Goal: Communication & Community: Participate in discussion

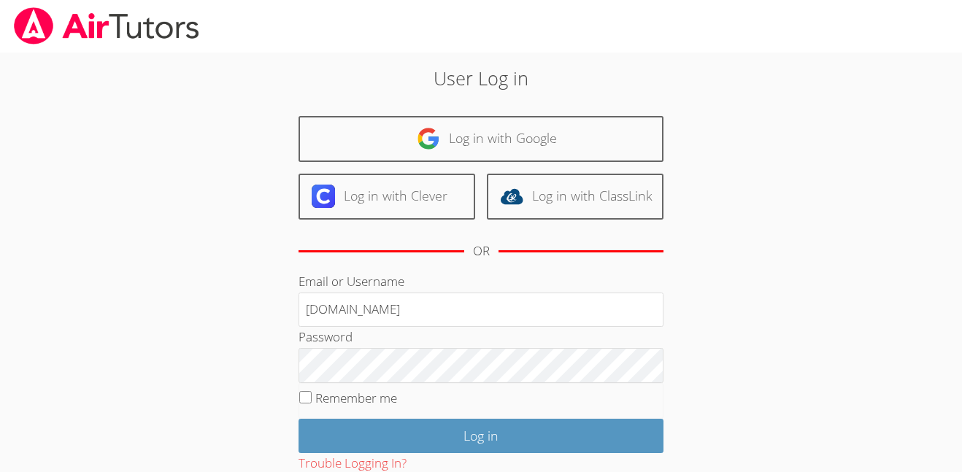
type input "[EMAIL_ADDRESS][DOMAIN_NAME]"
click at [322, 388] on fieldset "Remember me" at bounding box center [481, 401] width 365 height 37
click at [325, 394] on label "Remember me" at bounding box center [356, 398] width 82 height 17
click at [312, 394] on input "Remember me" at bounding box center [305, 397] width 12 height 12
checkbox input "true"
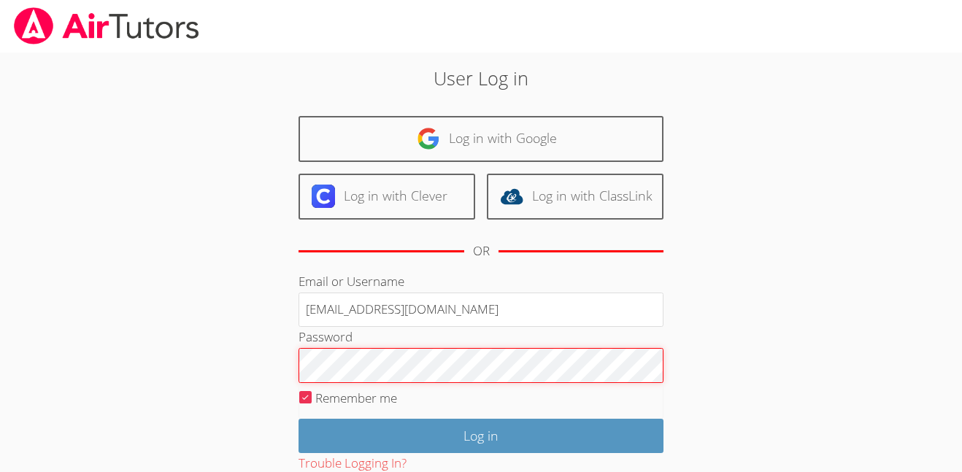
click at [299, 419] on input "Log in" at bounding box center [481, 436] width 365 height 34
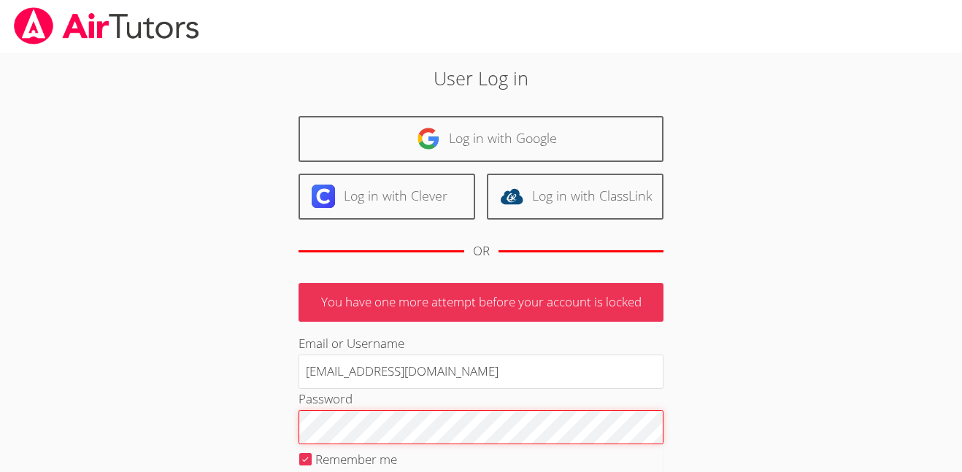
scroll to position [159, 0]
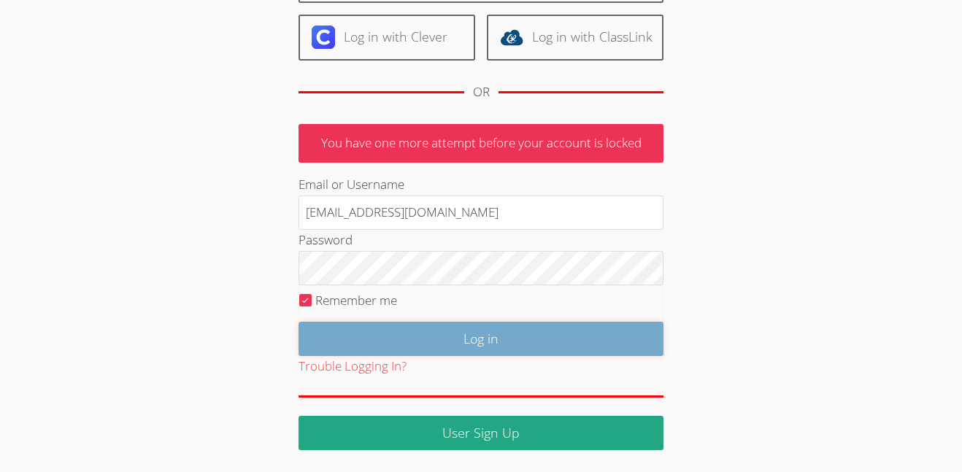
click at [451, 339] on input "Log in" at bounding box center [481, 339] width 365 height 34
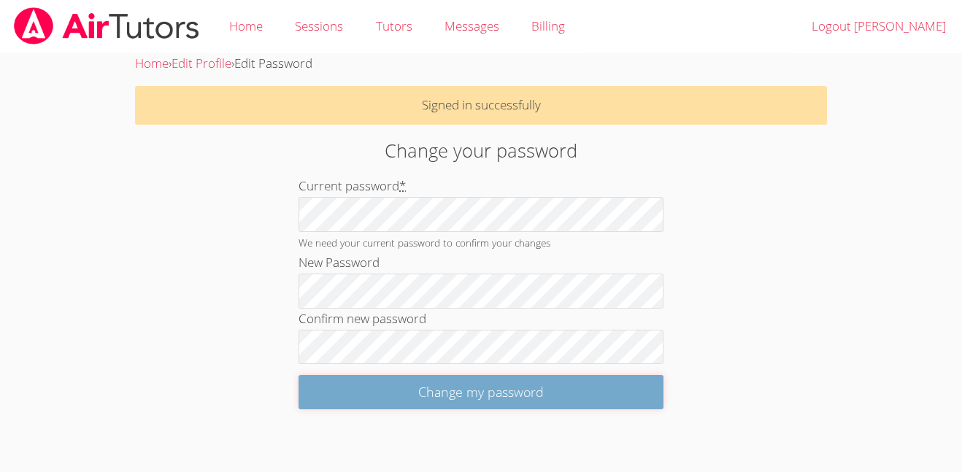
click at [391, 395] on input "Change my password" at bounding box center [481, 392] width 365 height 34
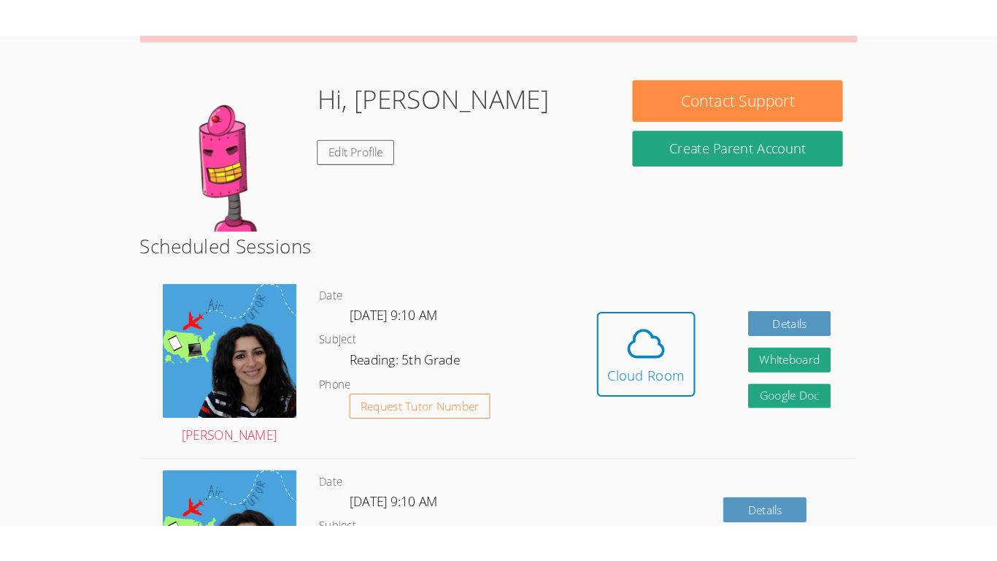
scroll to position [207, 0]
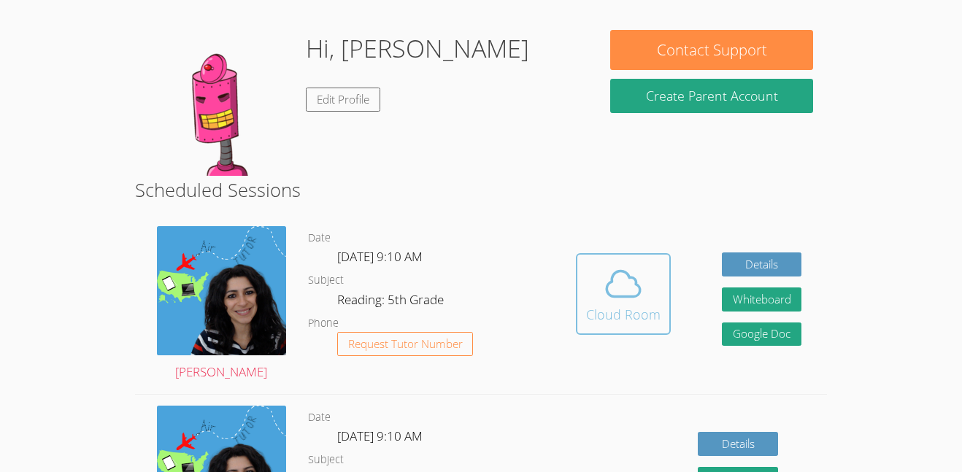
click at [603, 320] on div "Cloud Room" at bounding box center [623, 314] width 74 height 20
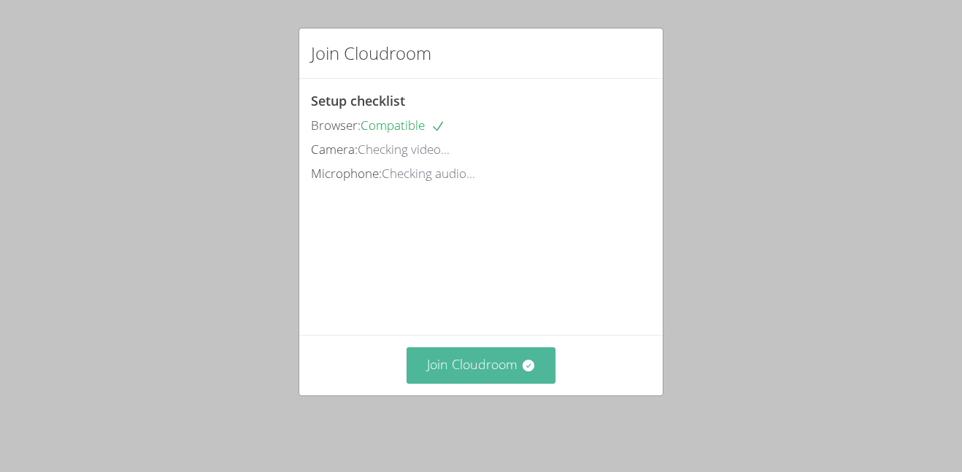
click at [516, 367] on button "Join Cloudroom" at bounding box center [482, 366] width 150 height 36
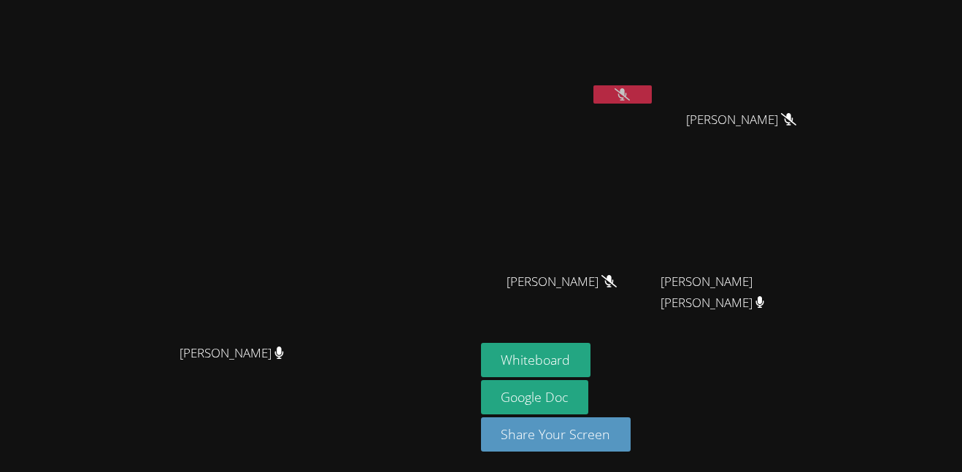
click at [655, 91] on video at bounding box center [568, 55] width 174 height 98
click at [652, 85] on button at bounding box center [623, 94] width 58 height 18
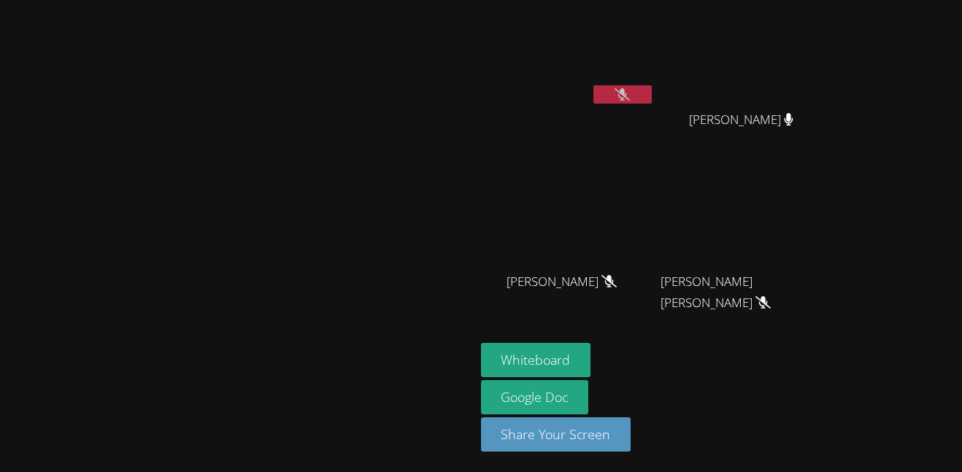
click at [652, 85] on button at bounding box center [623, 94] width 58 height 18
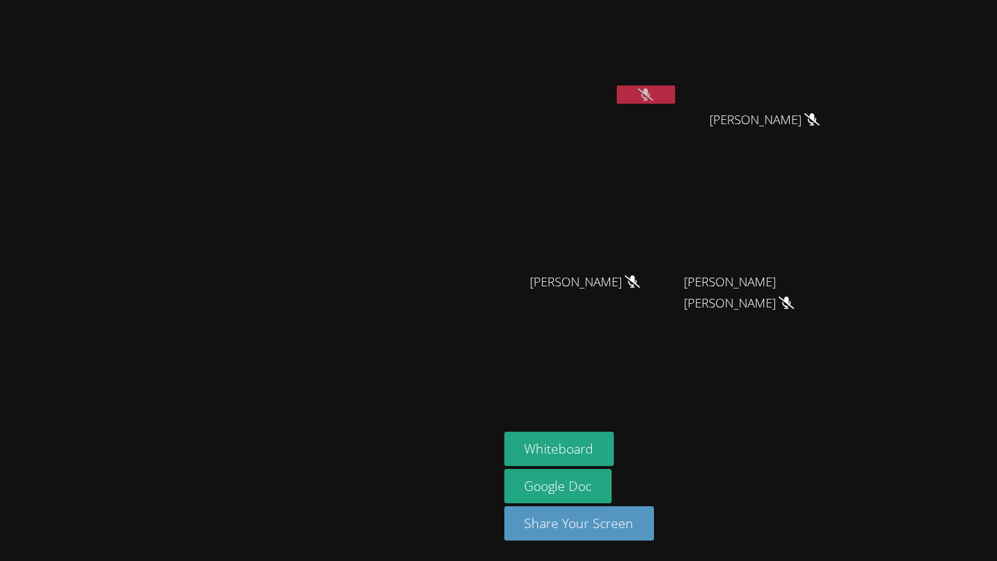
click at [675, 93] on button at bounding box center [646, 94] width 58 height 18
click at [675, 95] on button at bounding box center [646, 94] width 58 height 18
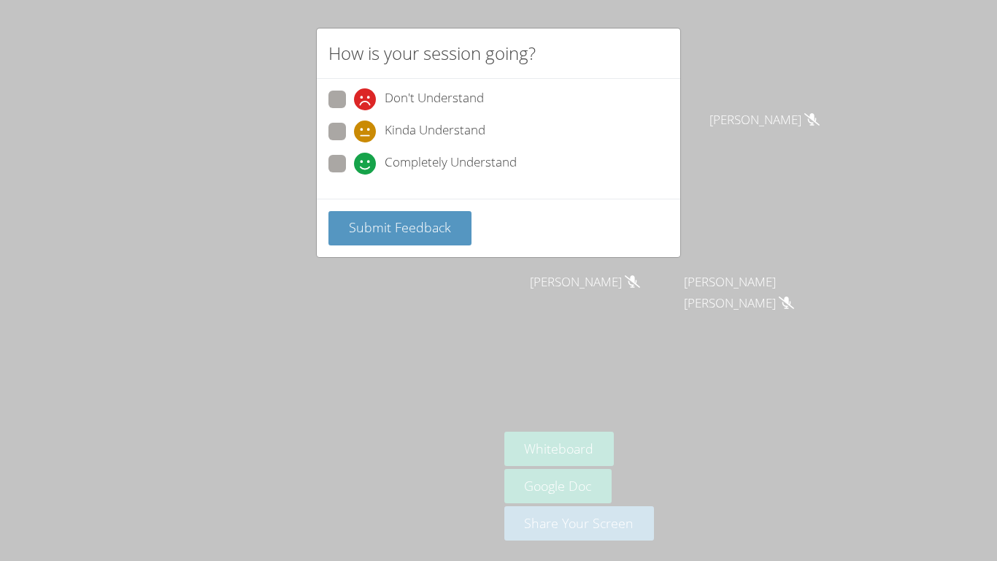
click at [502, 153] on span "Completely Understand" at bounding box center [451, 164] width 132 height 22
click at [366, 155] on input "Completely Understand" at bounding box center [360, 161] width 12 height 12
radio input "true"
click at [454, 129] on span "Kinda Understand" at bounding box center [435, 131] width 101 height 22
click at [366, 129] on input "Kinda Understand" at bounding box center [360, 129] width 12 height 12
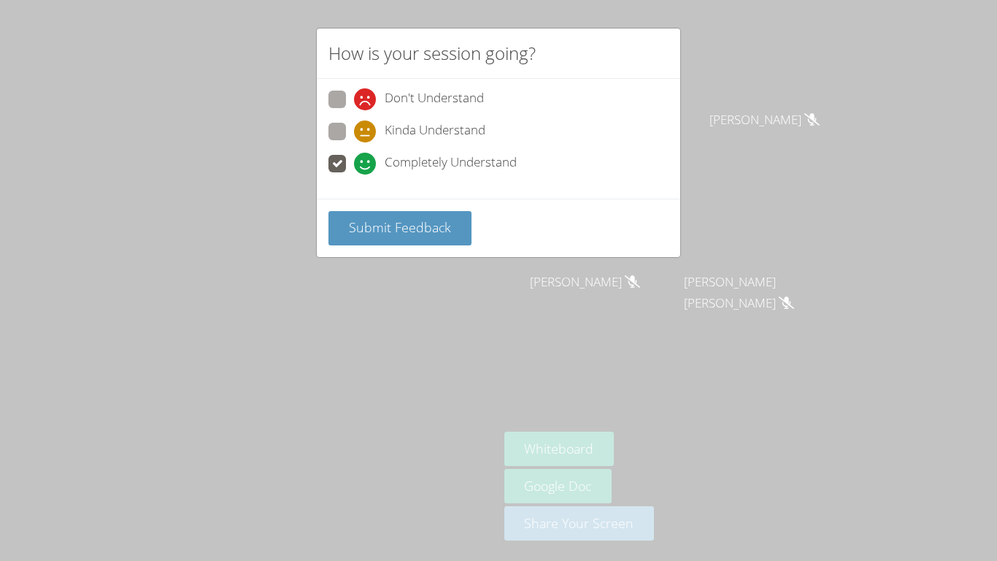
radio input "true"
click at [429, 227] on span "Submit Feedback" at bounding box center [400, 227] width 102 height 18
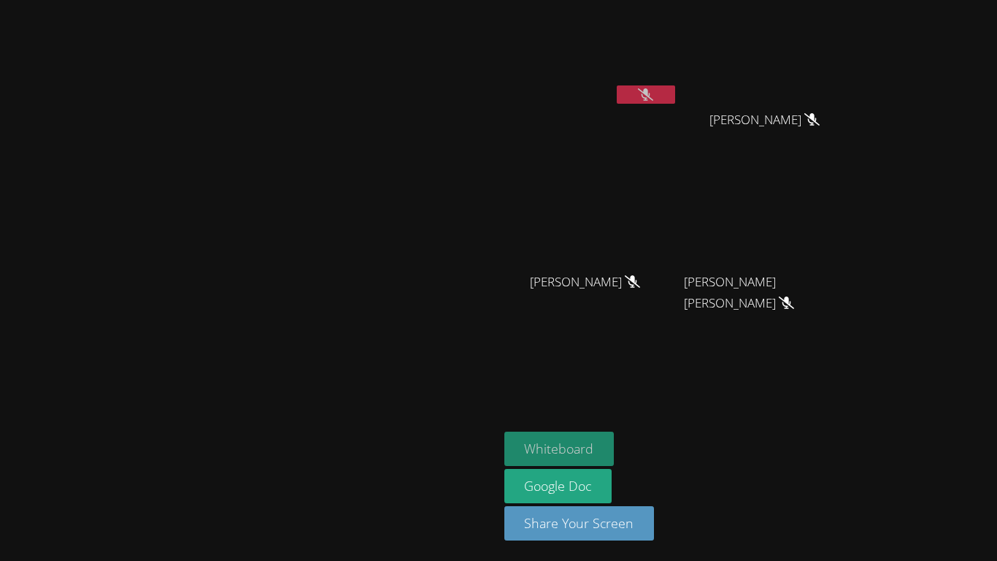
click at [615, 441] on button "Whiteboard" at bounding box center [559, 448] width 110 height 34
